Goal: Transaction & Acquisition: Purchase product/service

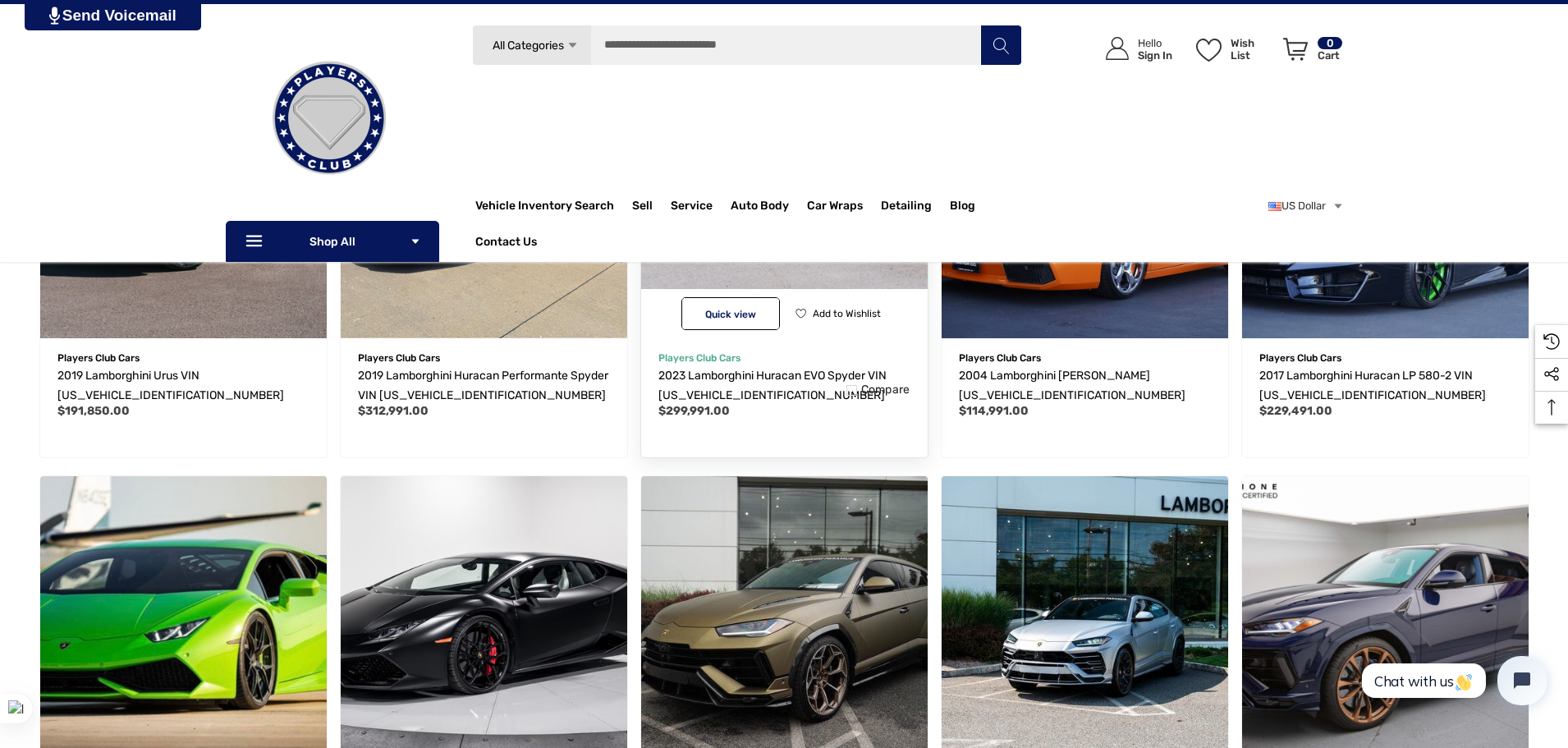
scroll to position [492, 0]
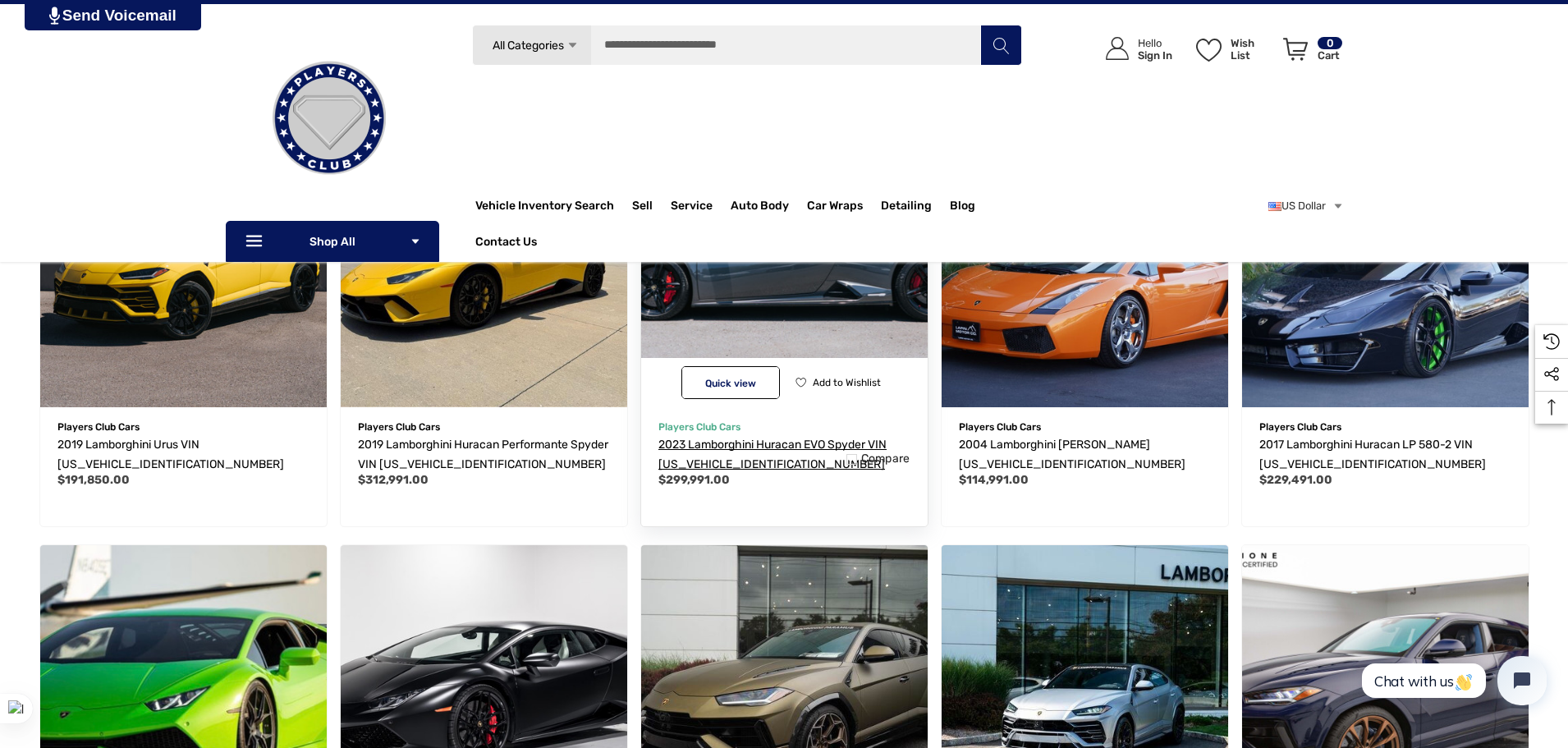
click at [787, 438] on span "2023 Lamborghini Huracan EVO Spyder VIN [US_VEHICLE_IDENTIFICATION_NUMBER]" at bounding box center [773, 454] width 229 height 34
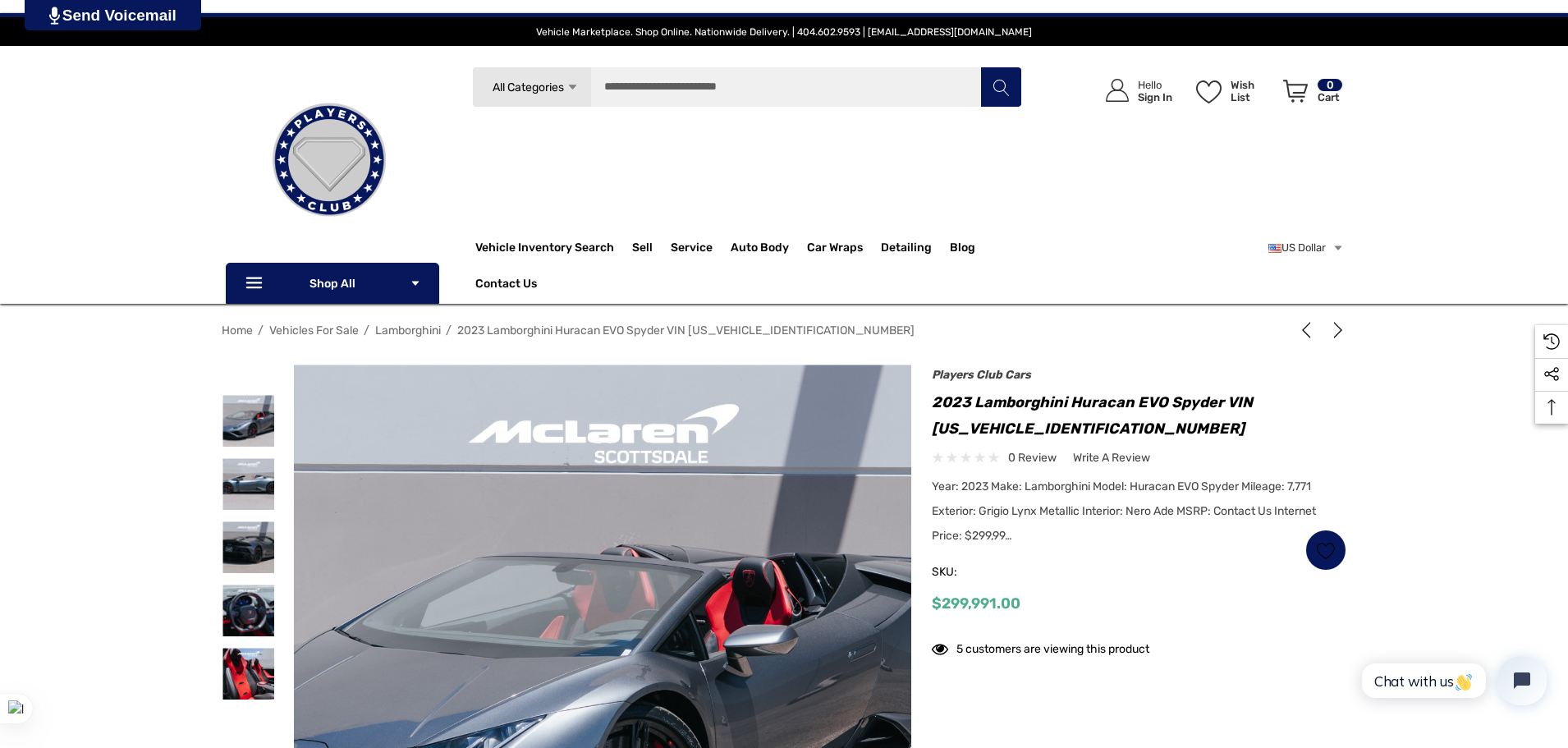
click at [1265, 486] on span "Year: 2023 Make: Lamborghini Model: Huracan EVO Spyder Mileage: 7,771 Exterior:…" at bounding box center [1124, 511] width 384 height 63
click at [1265, 485] on span "Year: 2023 Make: Lamborghini Model: Huracan EVO Spyder Mileage: 7,771 Exterior:…" at bounding box center [1124, 511] width 384 height 63
click at [1272, 513] on icon at bounding box center [1277, 510] width 11 height 11
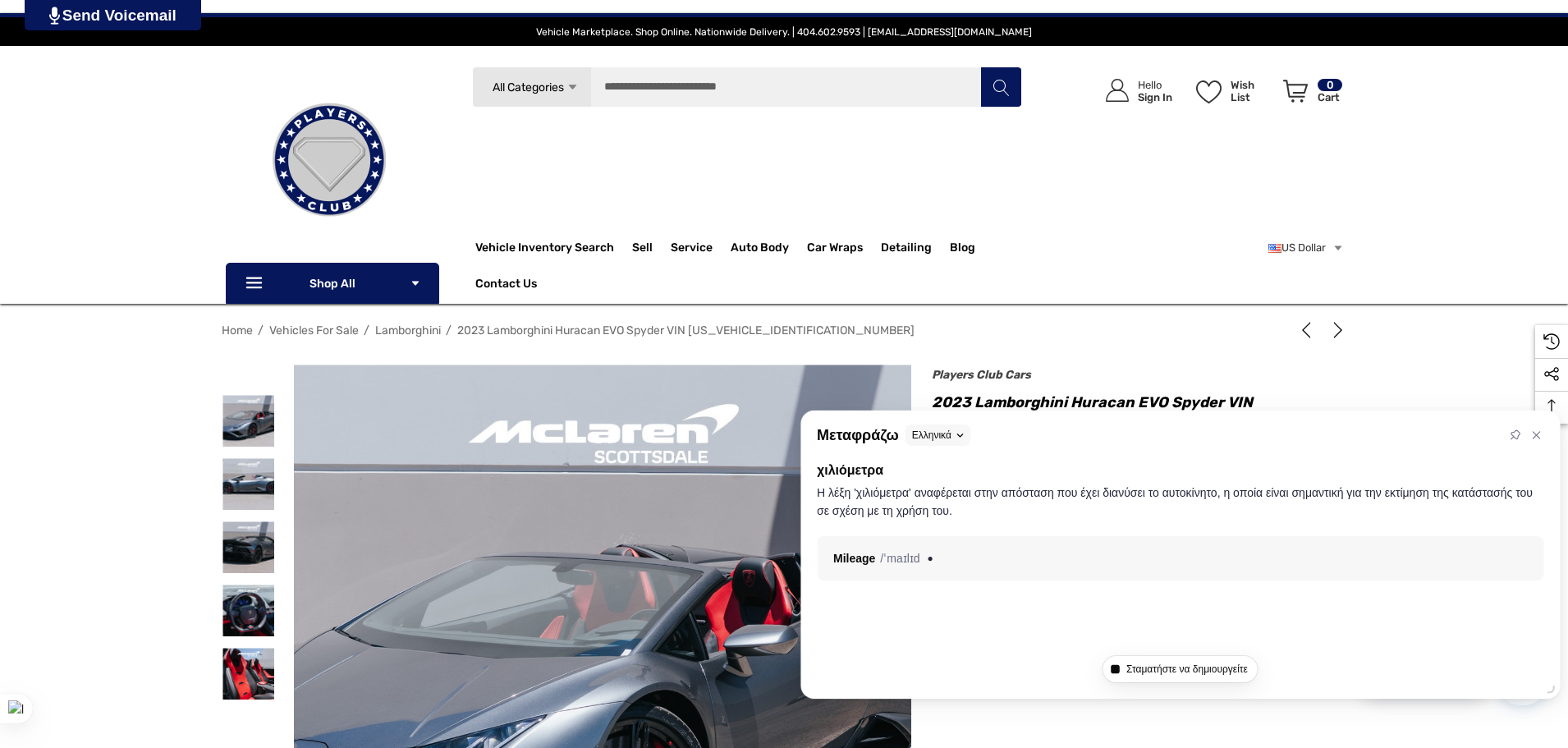
click at [1272, 387] on div "Players Club Cars 2023 Lamborghini Huracan EVO Spyder VIN [US_VEHICLE_IDENTIFIC…" at bounding box center [1139, 498] width 415 height 251
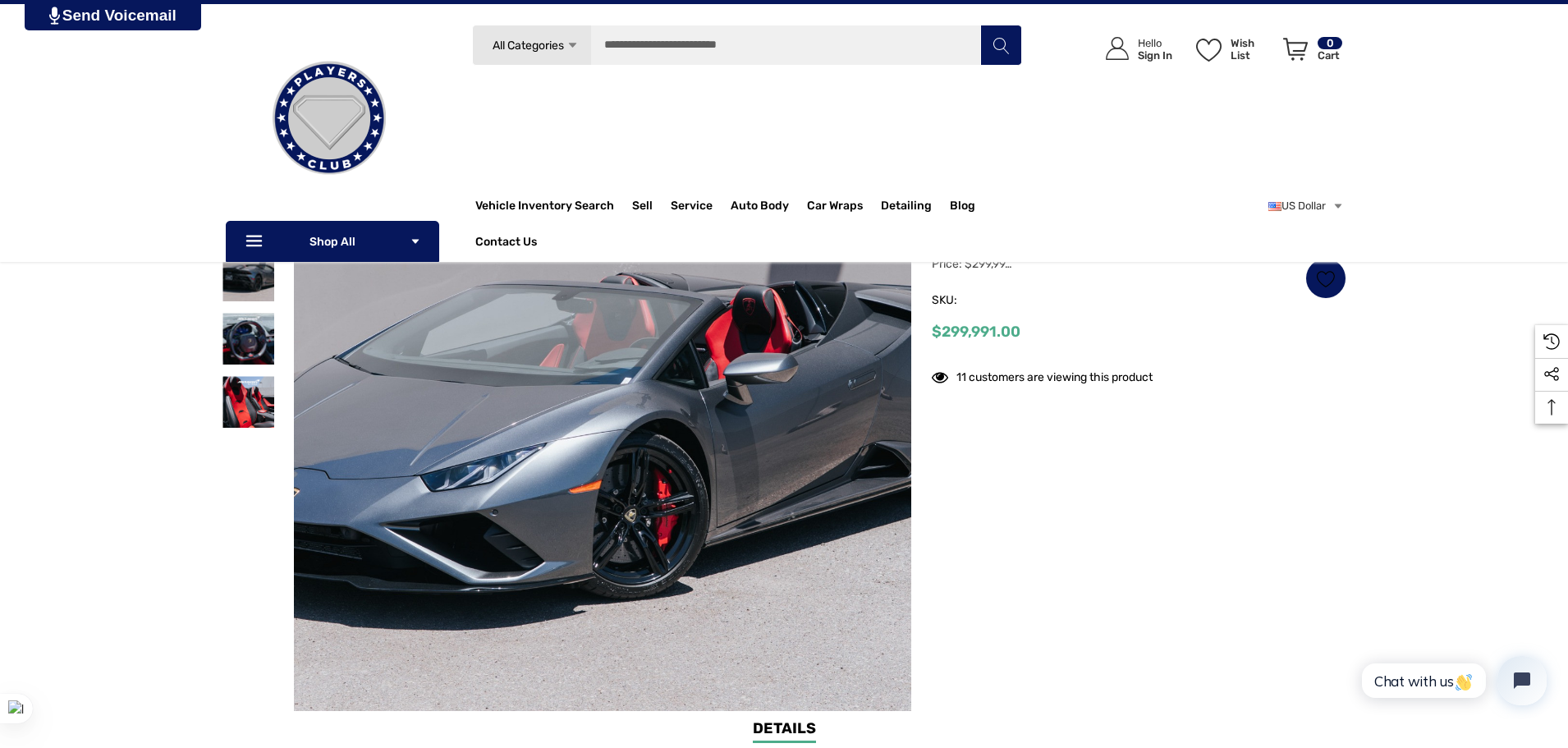
scroll to position [247, 0]
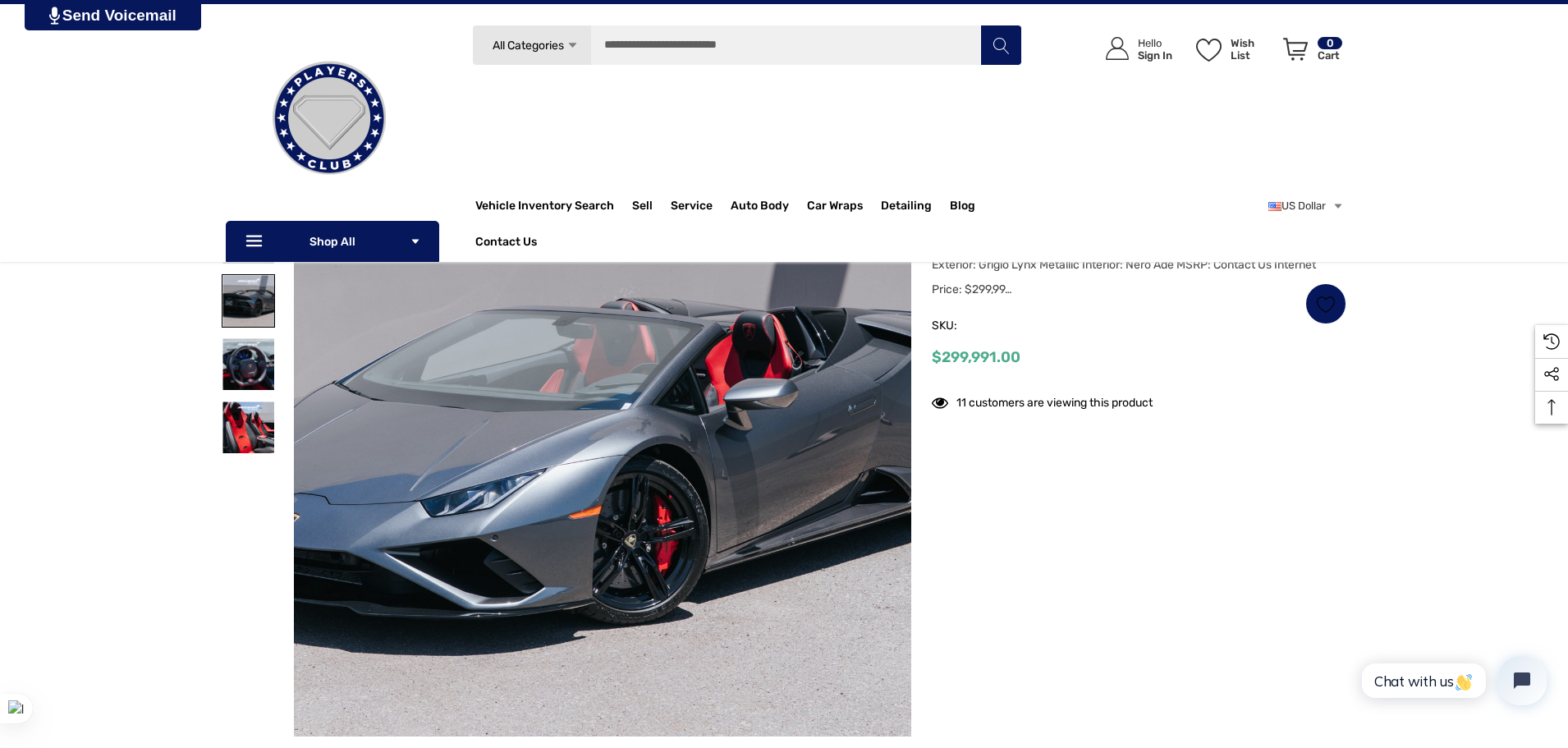
click at [257, 299] on img at bounding box center [248, 300] width 52 height 52
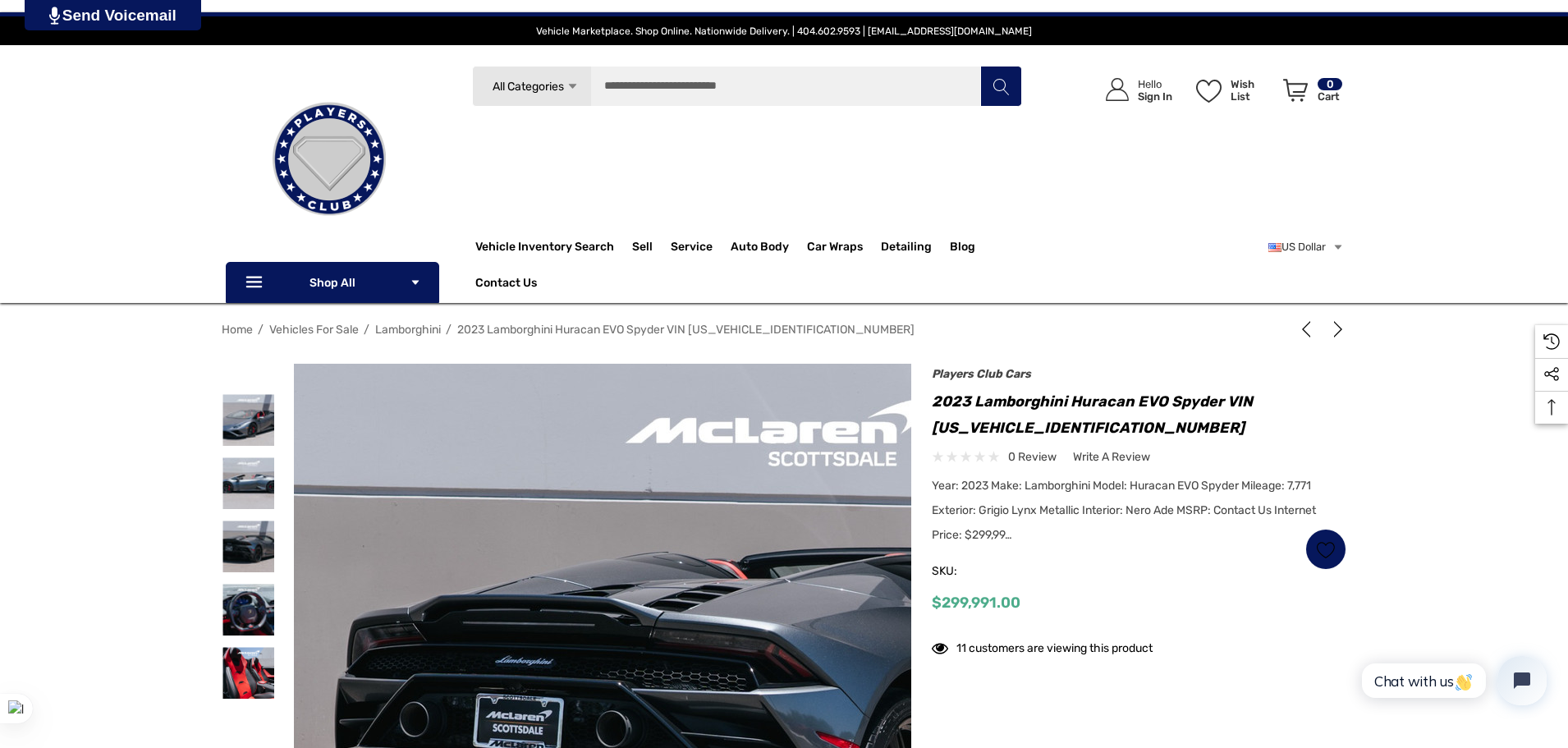
scroll to position [0, 0]
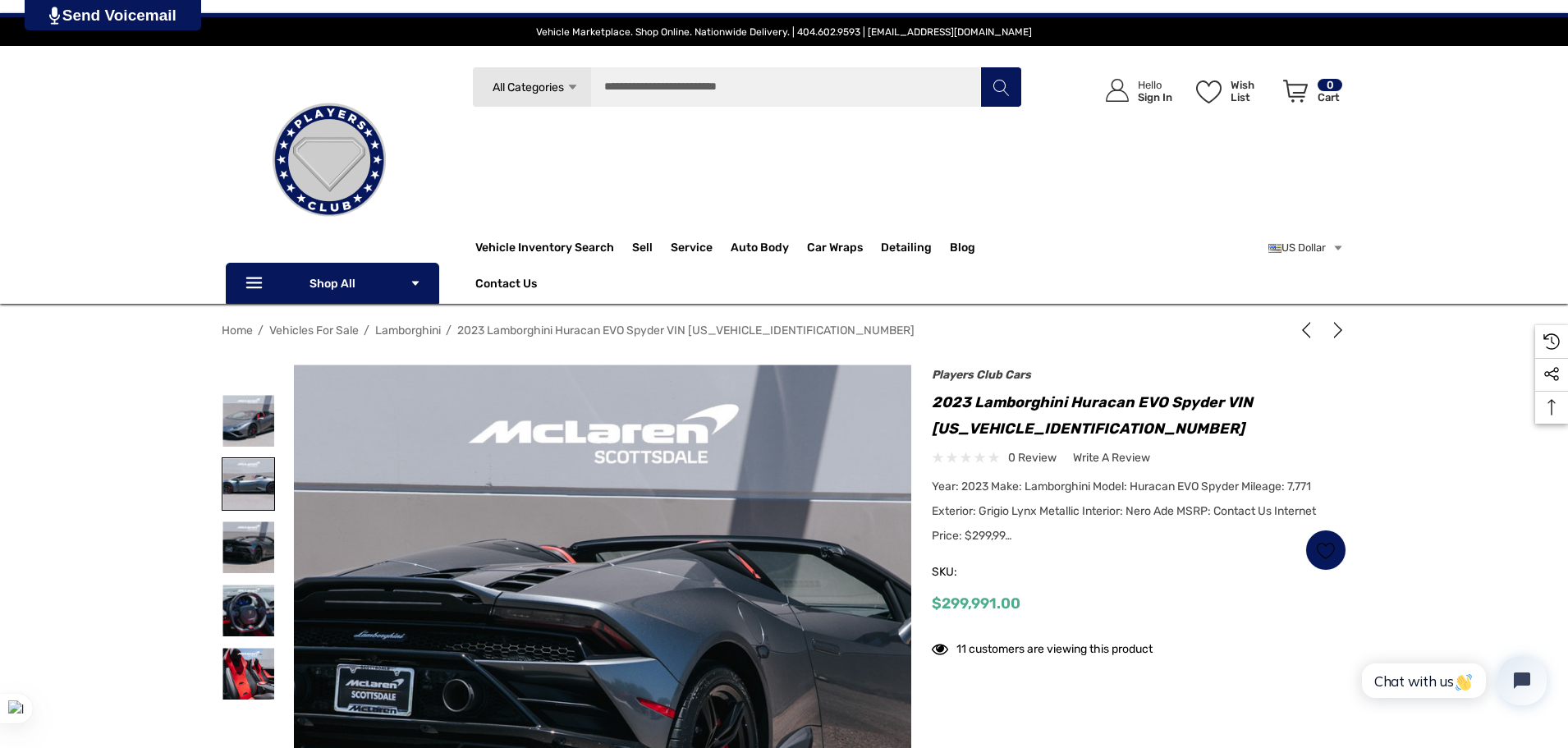
click at [267, 492] on img at bounding box center [248, 484] width 52 height 52
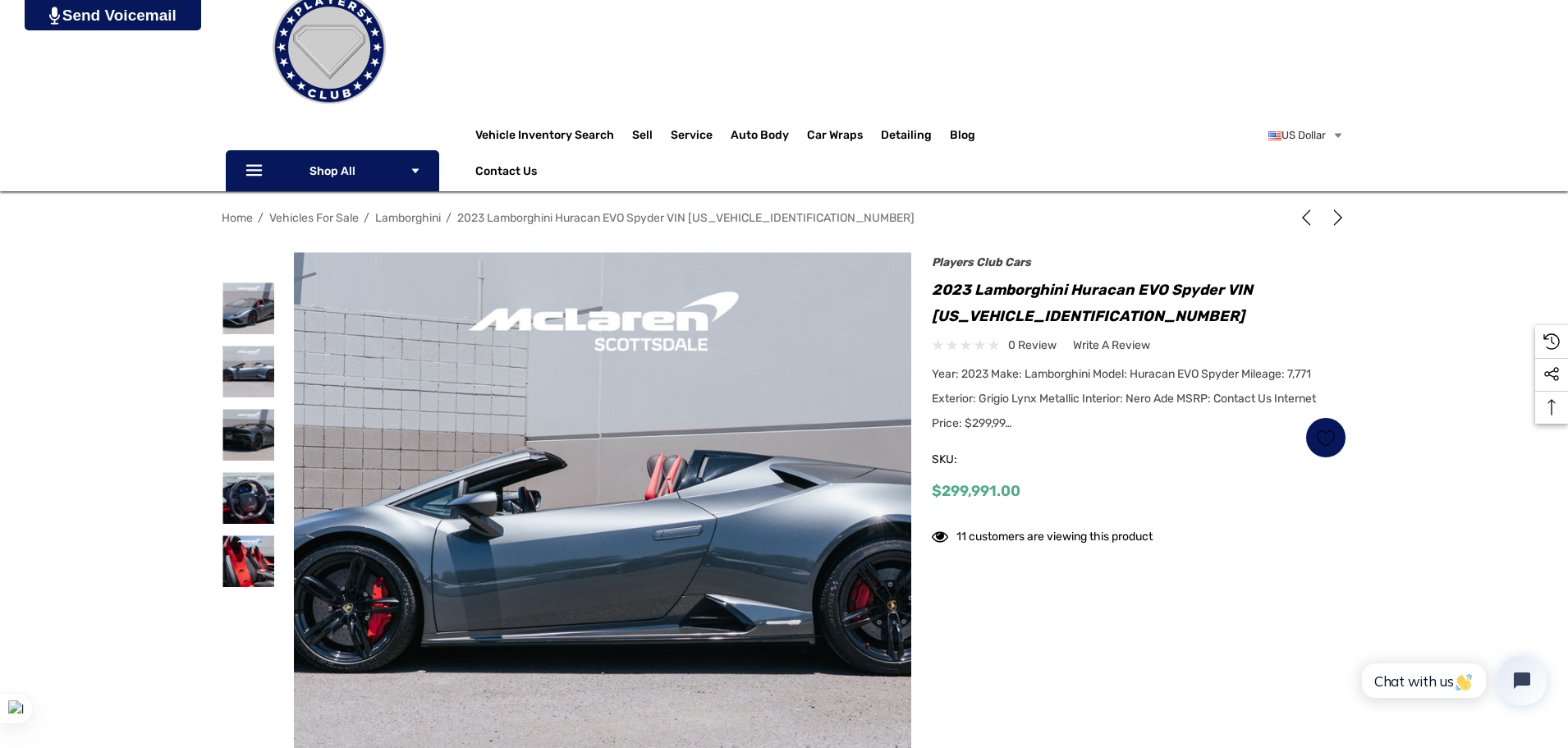
scroll to position [164, 0]
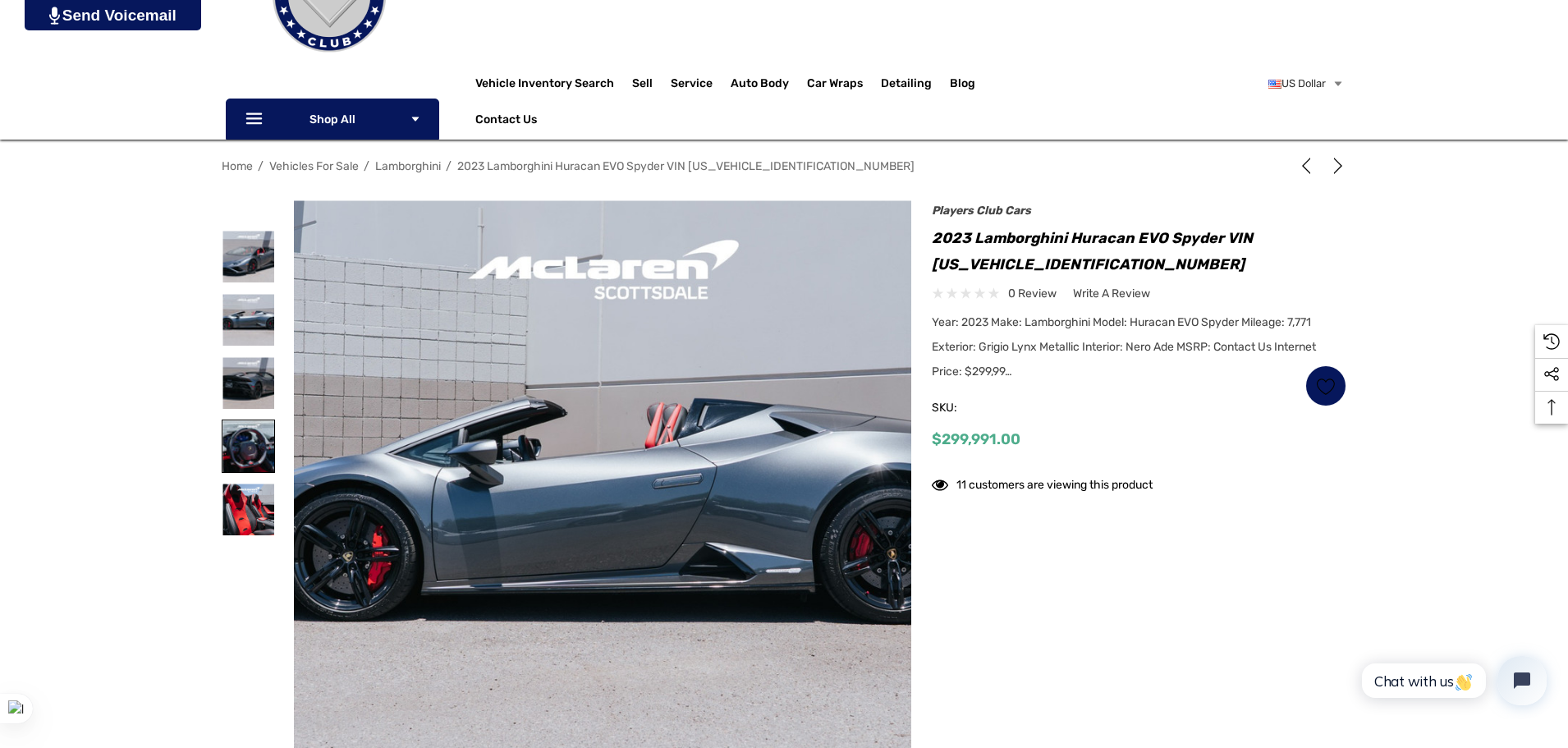
click at [240, 425] on img at bounding box center [248, 446] width 52 height 52
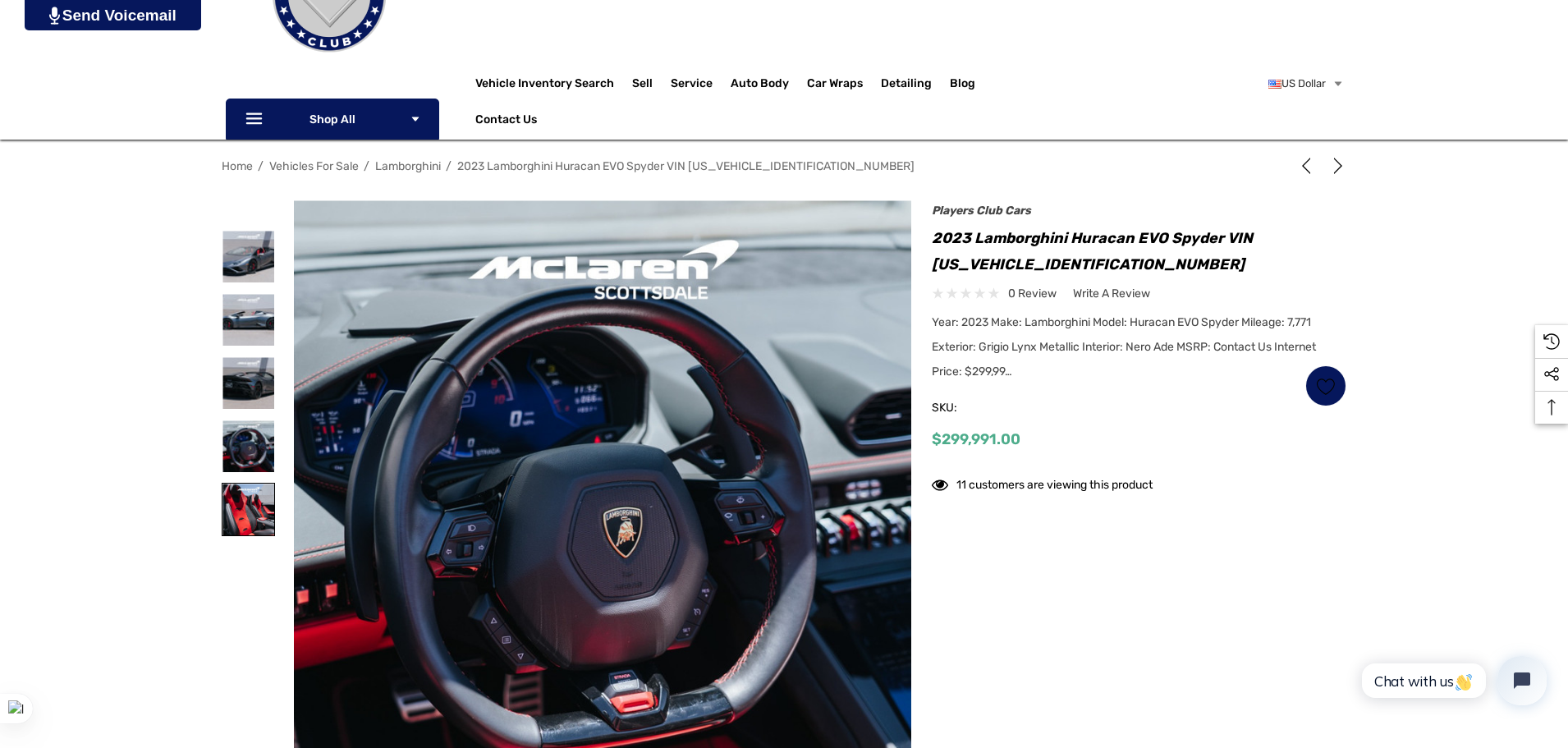
click at [245, 498] on img at bounding box center [248, 509] width 52 height 52
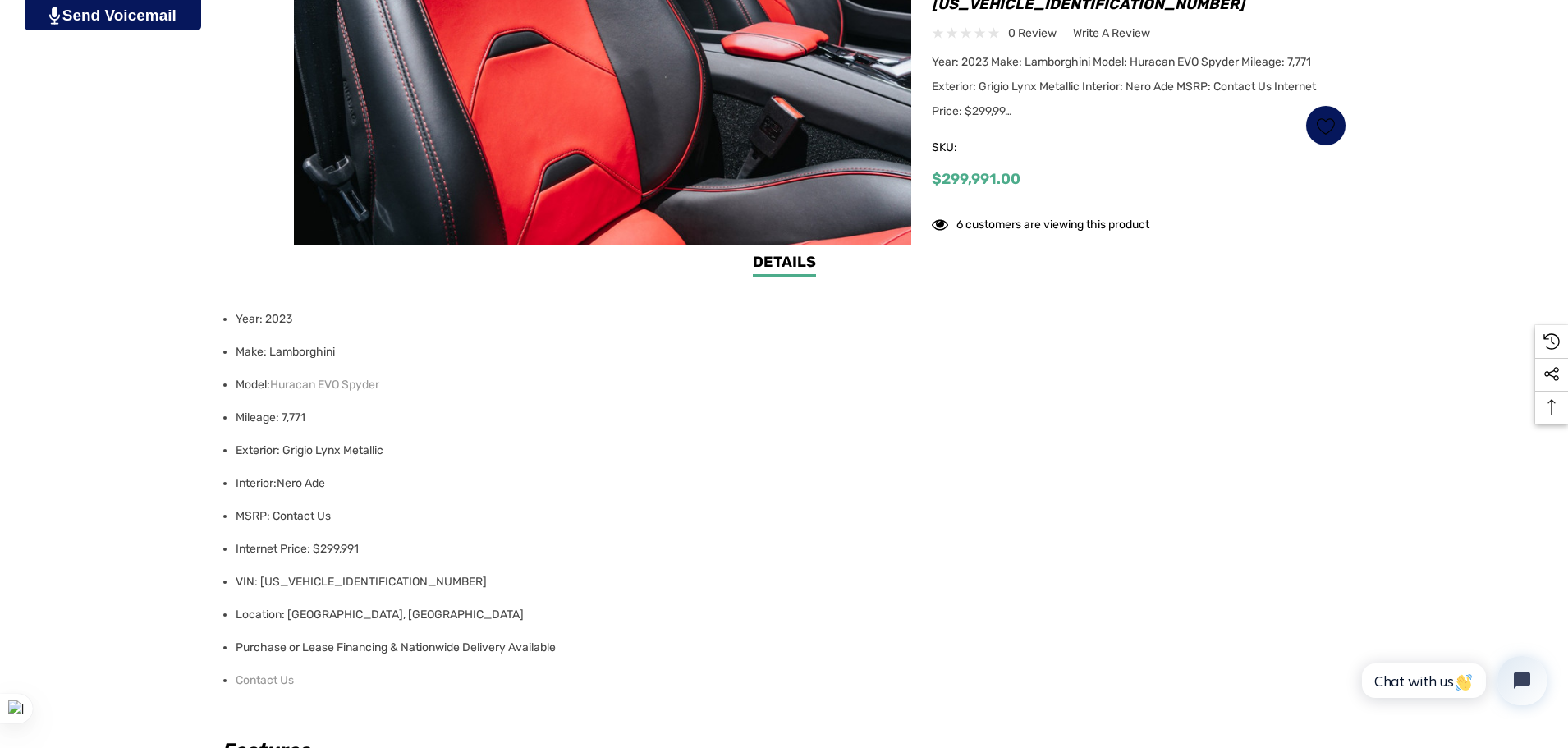
scroll to position [739, 0]
drag, startPoint x: 220, startPoint y: 528, endPoint x: 170, endPoint y: 525, distance: 50.1
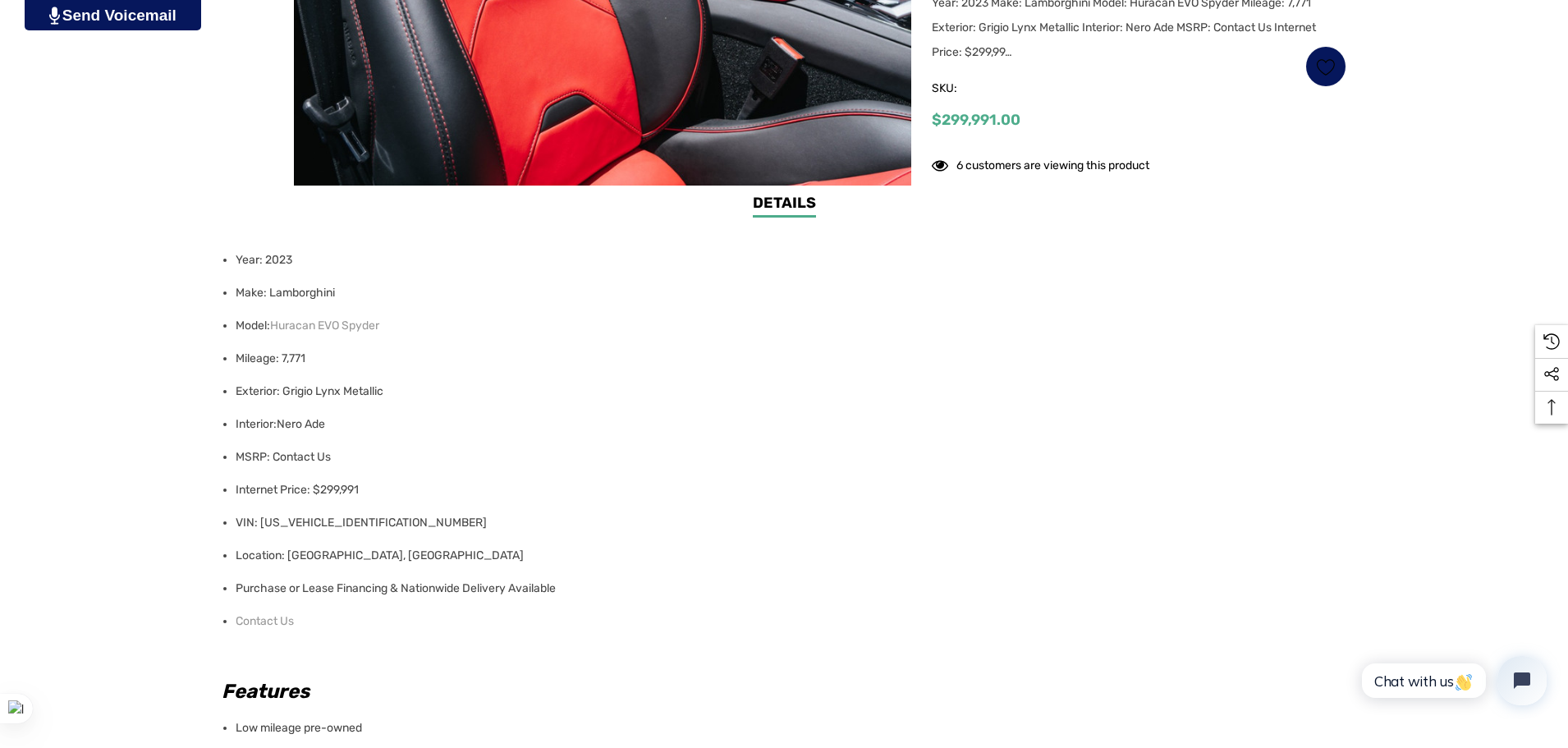
scroll to position [1232, 0]
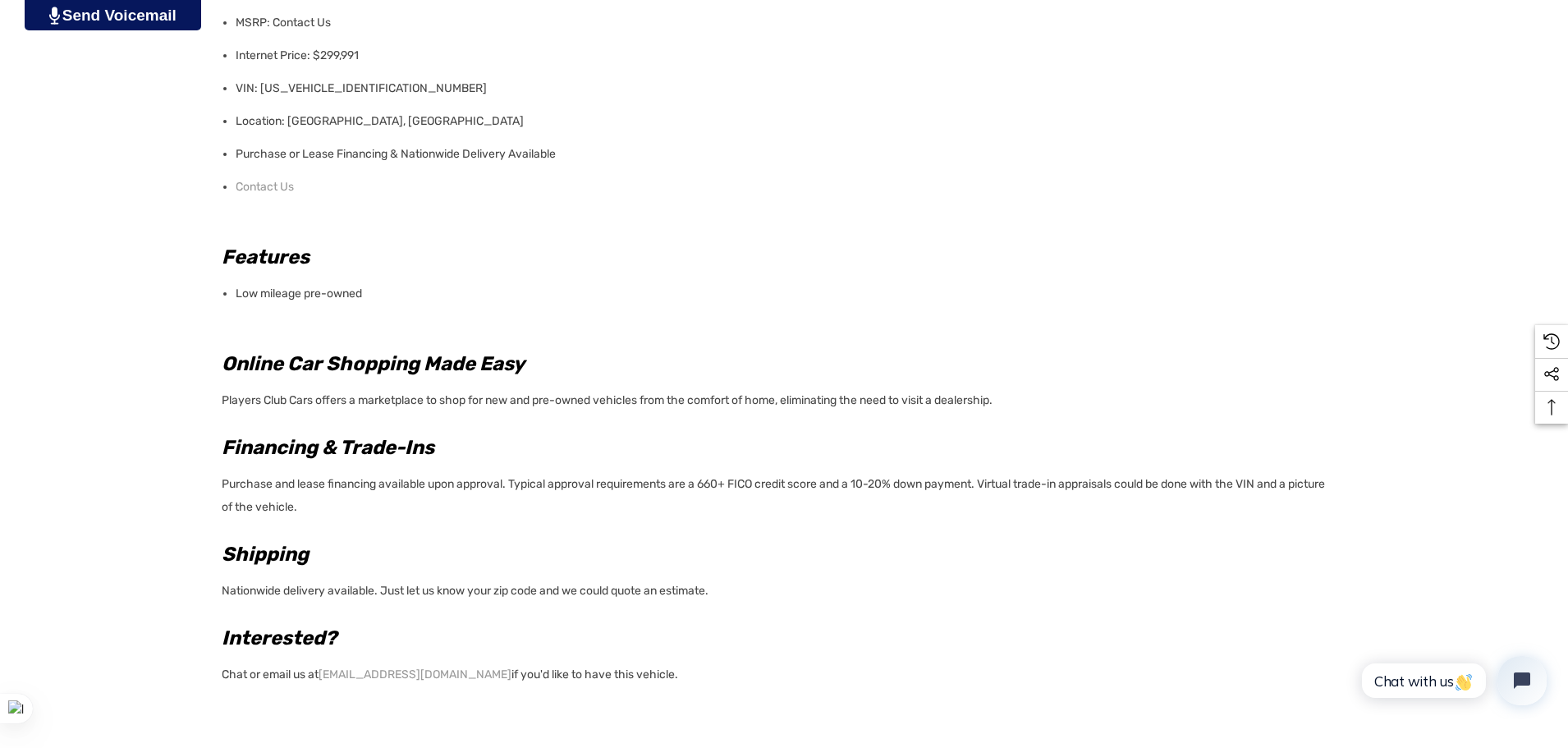
drag, startPoint x: 200, startPoint y: 535, endPoint x: 195, endPoint y: 525, distance: 11.2
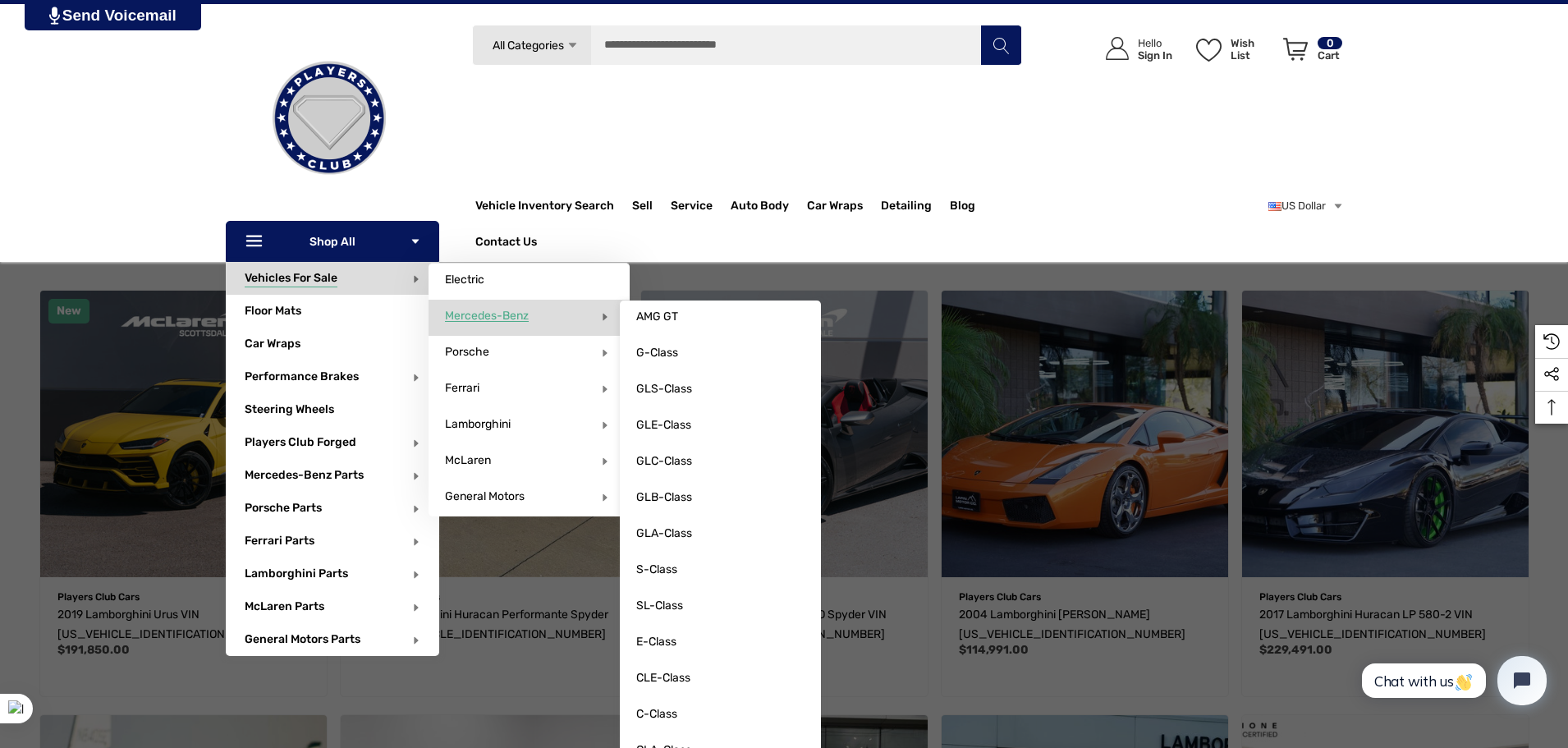
scroll to position [326, 0]
